Goal: Entertainment & Leisure: Consume media (video, audio)

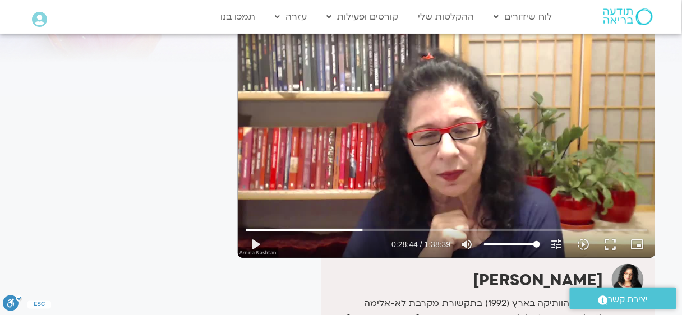
click at [582, 127] on div "Skip Ad 39:45 play_arrow 0:28:44 / 1:38:39 volume_up Mute tune Resolution Auto …" at bounding box center [447, 141] width 418 height 235
click at [582, 127] on div "Skip Ad 39:45 pause 0:28:44 / 1:38:39 volume_up Mute tune Resolution Auto 720p …" at bounding box center [447, 141] width 418 height 235
click at [538, 120] on div "Skip Ad 39:45 play_arrow 0:28:44 / 1:38:39 volume_up Mute tune Resolution Auto …" at bounding box center [447, 141] width 418 height 235
type input "1747.214272"
type input "52.6306818181818"
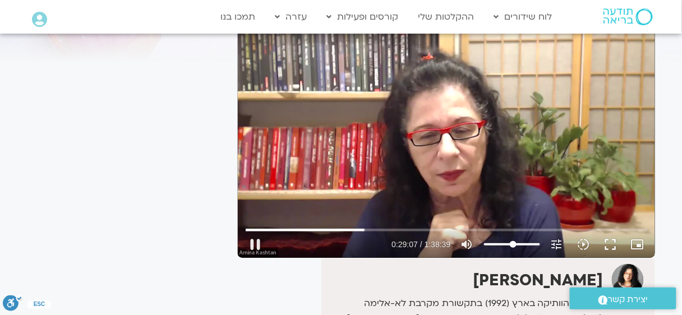
type input "1747.277528"
type input "52.6306818181818"
click at [513, 242] on input "Volume" at bounding box center [512, 244] width 56 height 7
type input "1748.042649"
type input "37"
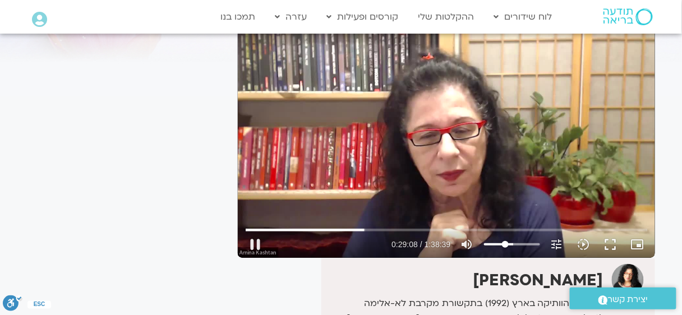
type input "1748.185248"
type input "37"
click at [506, 244] on input "Volume" at bounding box center [512, 244] width 56 height 7
click at [502, 244] on input "Volume" at bounding box center [512, 244] width 56 height 7
type input "1803.841324"
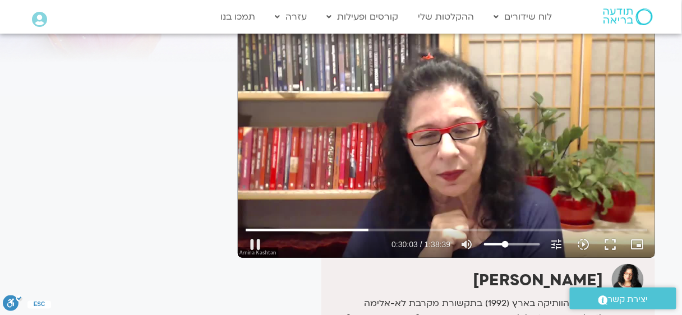
type input "25.3579545454546"
type input "1803.978196"
type input "25.3579545454546"
click at [500, 246] on input "Volume" at bounding box center [512, 244] width 56 height 7
click at [616, 238] on button "fullscreen" at bounding box center [611, 244] width 27 height 27
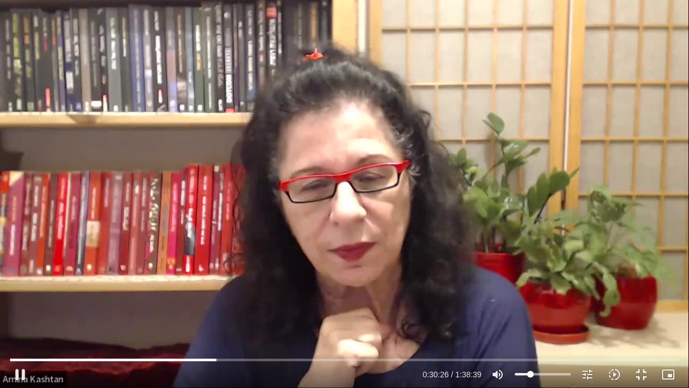
type input "1826.497858"
type input "33.4204545454546"
type input "1826.570032"
type input "33.4204545454546"
click at [535, 315] on input "Volume" at bounding box center [543, 374] width 56 height 7
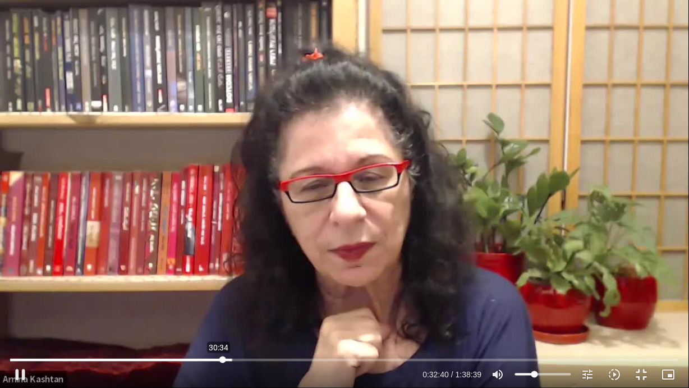
click at [222, 315] on input "Seek" at bounding box center [344, 359] width 668 height 7
type input "1870.038267"
type input "47.2329545454546"
click at [542, 315] on input "Volume" at bounding box center [543, 374] width 56 height 7
click at [226, 315] on input "Seek" at bounding box center [344, 359] width 668 height 7
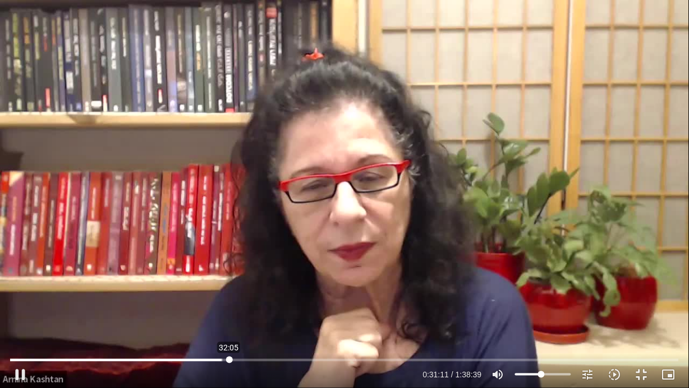
click at [230, 315] on input "Seek" at bounding box center [344, 359] width 668 height 7
type input "1951.704992"
type input "37.7840909090909"
type input "1951.833604"
type input "37.7840909090909"
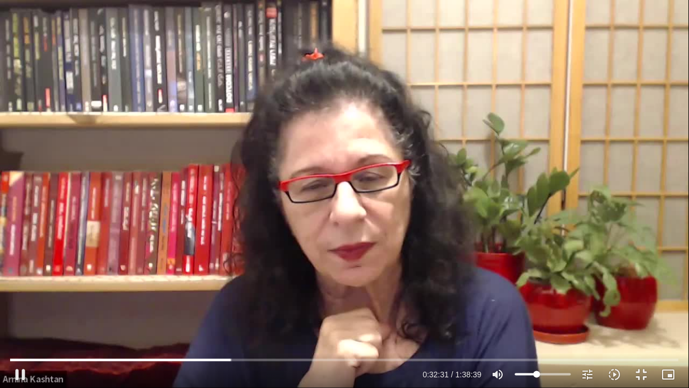
click at [537, 315] on input "Volume" at bounding box center [543, 374] width 56 height 7
type input "2153.34439"
type input "60.3295454545455"
click at [548, 315] on input "Volume" at bounding box center [543, 374] width 56 height 7
click at [546, 315] on input "Volume" at bounding box center [543, 374] width 56 height 7
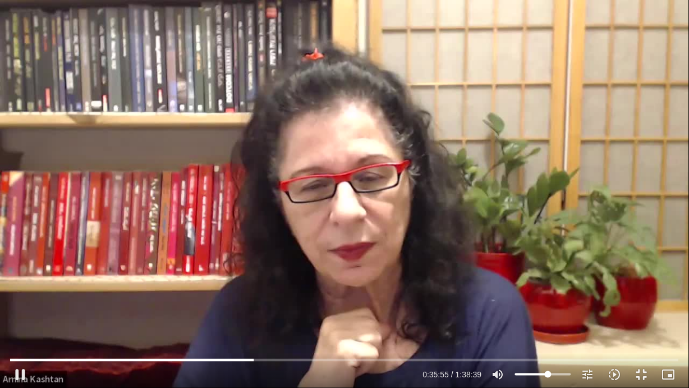
type input "2155.337025"
type input "52.6931818181818"
type input "2155.471674"
type input "52.6931818181818"
click at [544, 315] on input "Volume" at bounding box center [543, 374] width 56 height 7
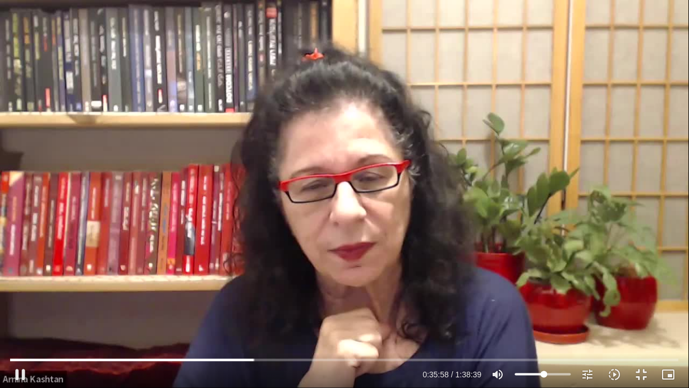
click at [543, 315] on input "Volume" at bounding box center [543, 374] width 56 height 7
click at [542, 315] on input "Volume" at bounding box center [543, 374] width 56 height 7
type input "2160.324254"
type input "45.4204545454545"
type input "2160.453723"
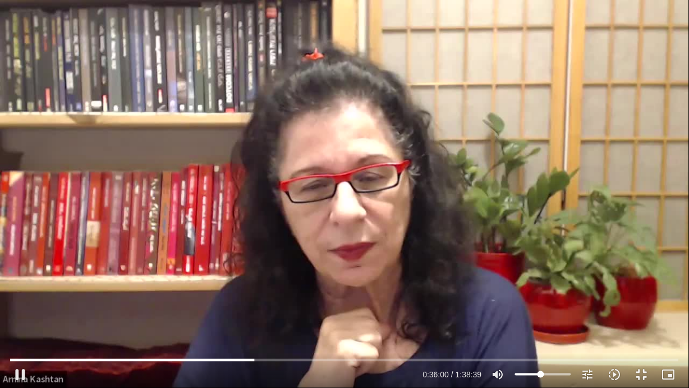
type input "45.4204545454545"
click at [541, 315] on input "Volume" at bounding box center [543, 374] width 56 height 7
click at [608, 315] on button "slow_motion_video Playback speed 1x 1x" at bounding box center [615, 374] width 27 height 27
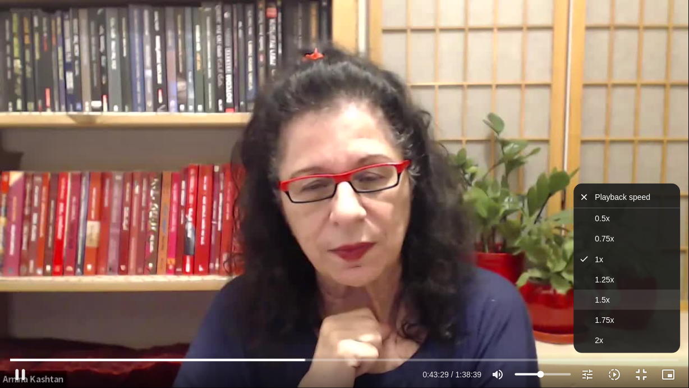
click at [606, 292] on button "1.5x" at bounding box center [627, 300] width 107 height 20
click at [529, 220] on div "Skip Ad 1:27:30 pause 0:43:33 / 1:38:39 volume_up Mute tune Resolution Auto 720…" at bounding box center [344, 194] width 689 height 388
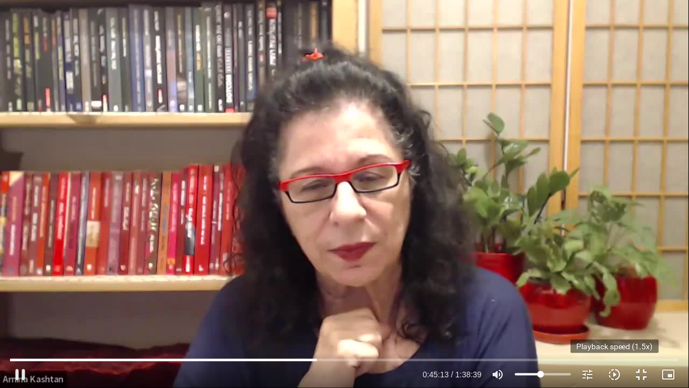
click at [613, 315] on icon "slow_motion_video" at bounding box center [614, 374] width 13 height 13
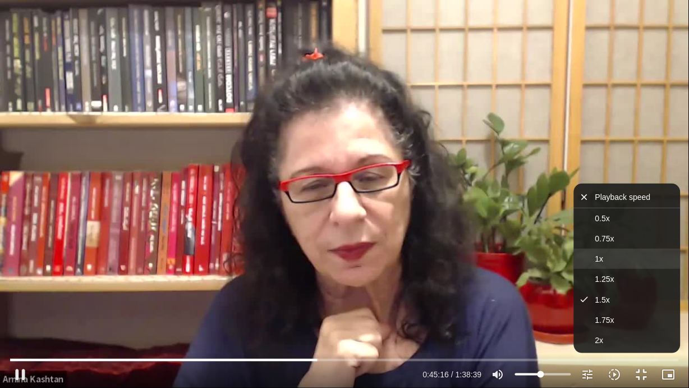
click at [608, 257] on button "1x" at bounding box center [627, 259] width 107 height 20
click at [526, 278] on div "Skip Ad 1:25:55 pause 0:45:17 / 1:38:39 volume_up Mute tune Resolution Auto 720…" at bounding box center [344, 194] width 689 height 388
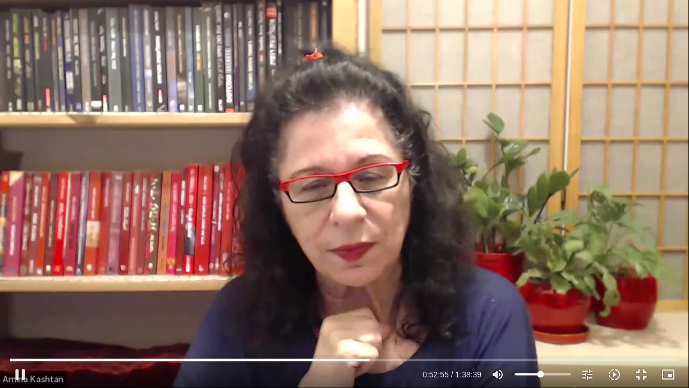
click at [680, 22] on div "Skip Ad 1:25:55 pause 0:52:55 / 1:38:39 volume_up Mute tune Resolution Auto 720…" at bounding box center [344, 194] width 689 height 388
click at [680, 22] on div "Skip Ad 1:25:55 play_arrow 0:52:56 / 1:38:39 volume_up Mute tune Resolution Aut…" at bounding box center [344, 194] width 689 height 388
click at [682, 297] on div "Skip Ad 1:25:55 pause 0:55:57 / 1:38:39 volume_up Mute tune Resolution Auto 720…" at bounding box center [344, 194] width 689 height 388
click at [682, 315] on div "Skip Ad 1:25:55 play_arrow 0:55:58 / 1:38:39 volume_up Mute tune Resolution Aut…" at bounding box center [344, 194] width 689 height 388
click at [586, 272] on div "Skip Ad 1:25:55 pause 0:56:02 / 1:38:39 volume_up Mute tune Resolution Auto 720…" at bounding box center [344, 194] width 689 height 388
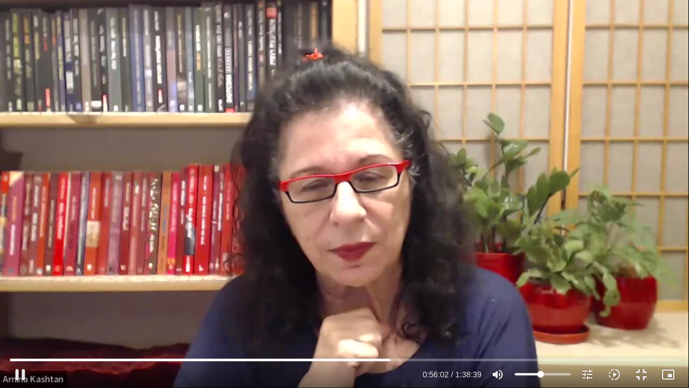
type input "3362.534966"
click at [638, 315] on button "fullscreen_exit" at bounding box center [642, 374] width 27 height 27
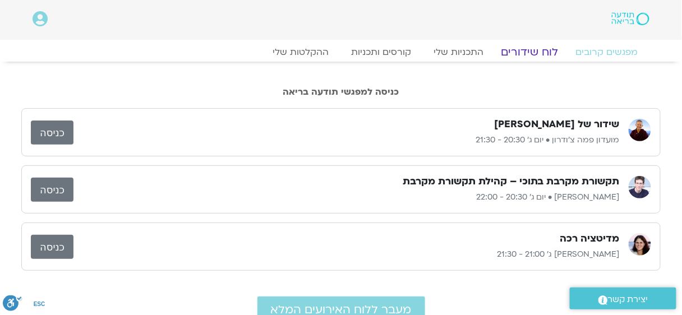
click at [538, 56] on link "לוח שידורים" at bounding box center [530, 51] width 84 height 13
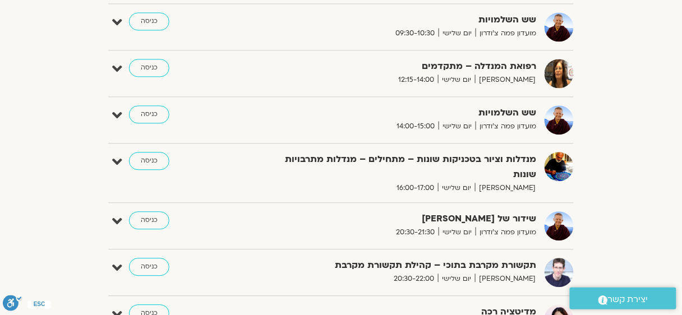
scroll to position [652, 0]
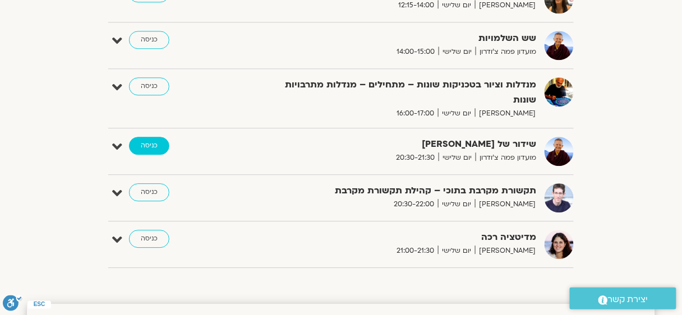
click at [150, 137] on link "כניסה" at bounding box center [149, 146] width 40 height 18
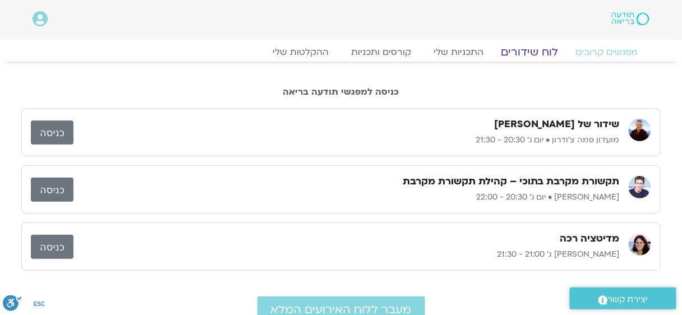
click at [545, 49] on link "לוח שידורים" at bounding box center [530, 51] width 84 height 13
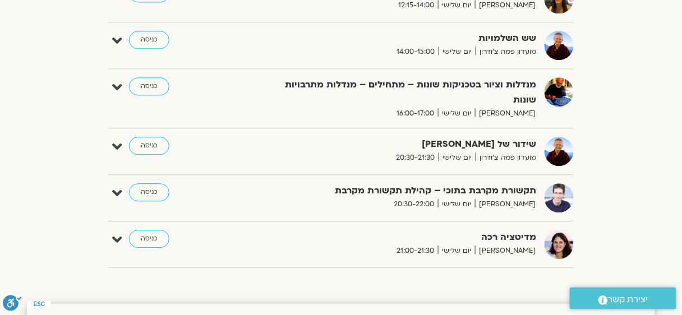
scroll to position [577, 0]
